Goal: Transaction & Acquisition: Purchase product/service

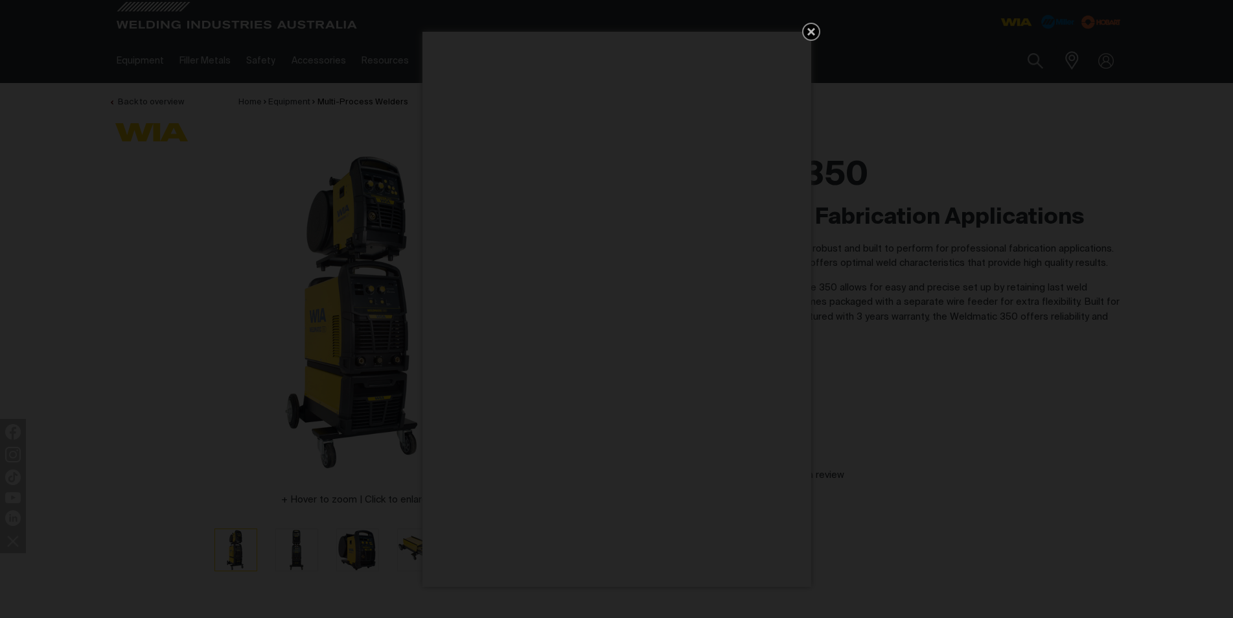
click at [805, 29] on icon "Get 5 WIA Welding Guides Free!" at bounding box center [812, 32] width 16 height 16
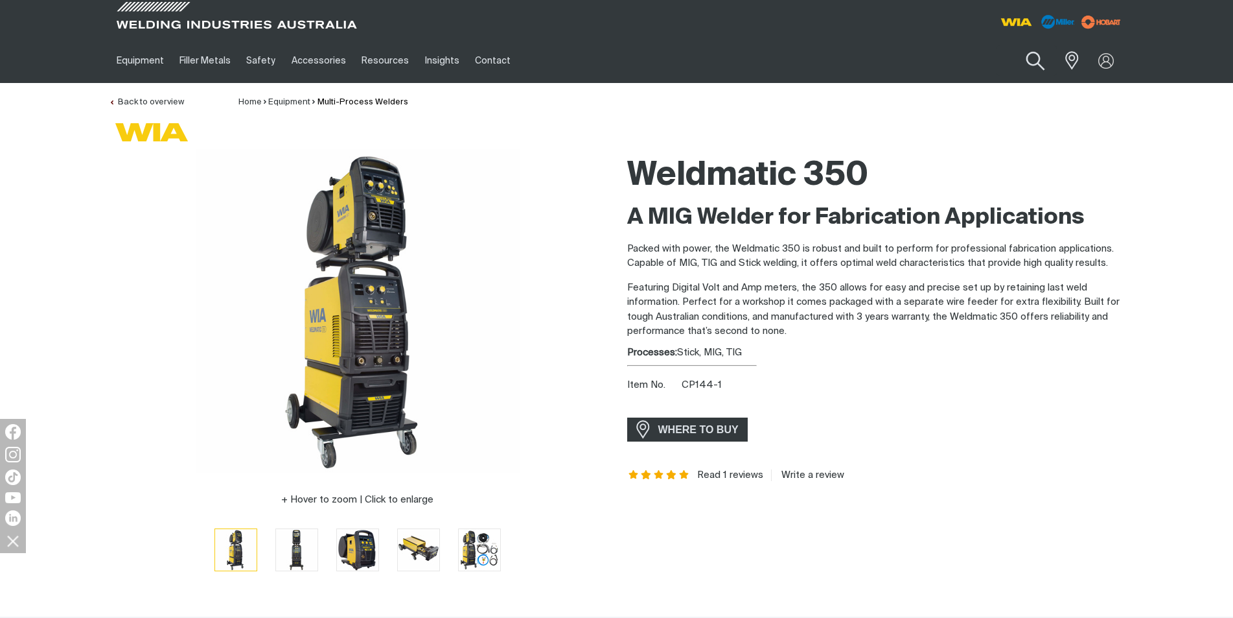
click at [1033, 59] on button "Search products" at bounding box center [1035, 61] width 52 height 37
click at [877, 60] on input "Search" at bounding box center [957, 60] width 200 height 29
paste input "SAF-FRO OPTI [PERSON_NAME] 350I MIG"
type input "SAF-FRO OPTI [PERSON_NAME] 350I MIG"
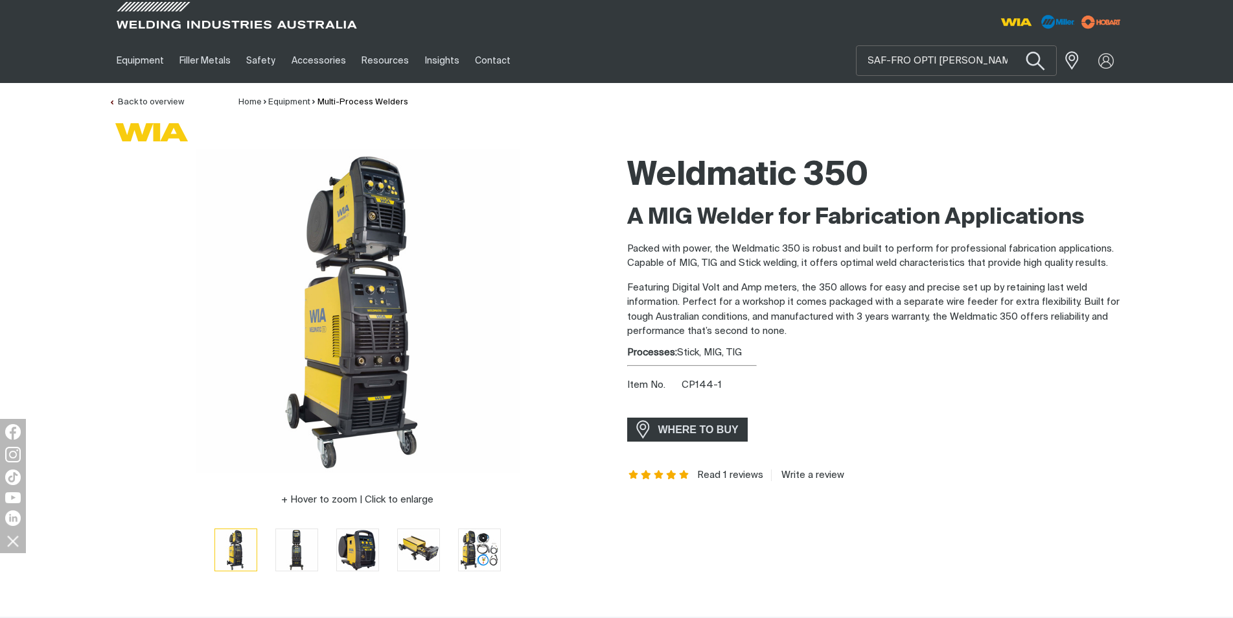
click at [1038, 58] on button "Search products" at bounding box center [1035, 61] width 52 height 37
